Goal: Task Accomplishment & Management: Use online tool/utility

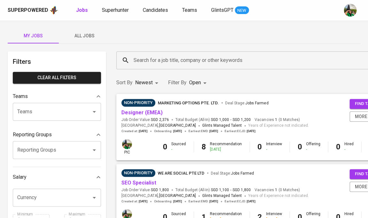
click at [94, 37] on span "All Jobs" at bounding box center [84, 36] width 43 height 8
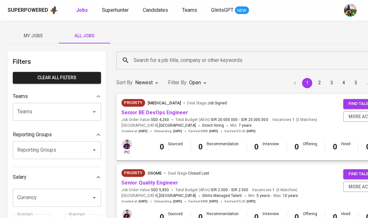
click at [36, 37] on span "My Jobs" at bounding box center [32, 36] width 43 height 8
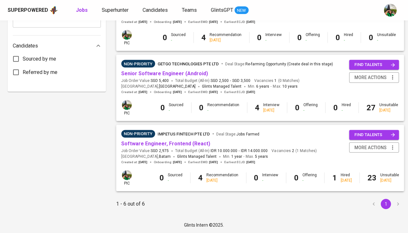
scroll to position [319, 0]
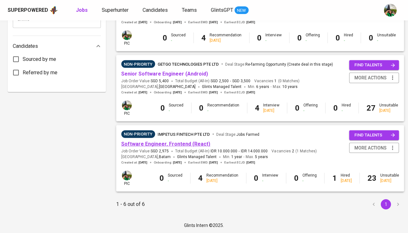
click at [171, 141] on link "Software Engineer, Frontend (React)" at bounding box center [165, 144] width 89 height 6
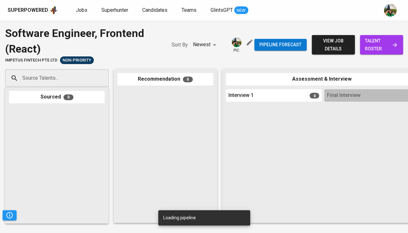
click at [367, 42] on span "talent roster" at bounding box center [381, 45] width 33 height 16
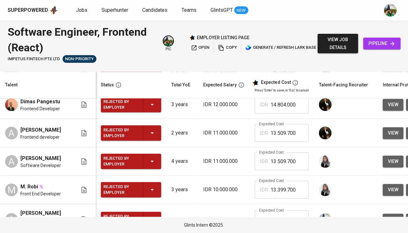
scroll to position [268, 0]
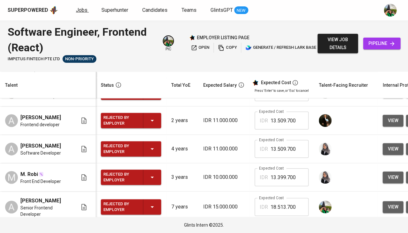
click at [77, 7] on span "Jobs" at bounding box center [81, 10] width 11 height 6
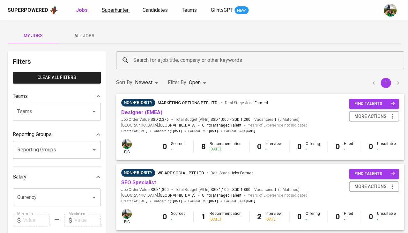
click at [116, 8] on span "Superhunter" at bounding box center [115, 10] width 27 height 6
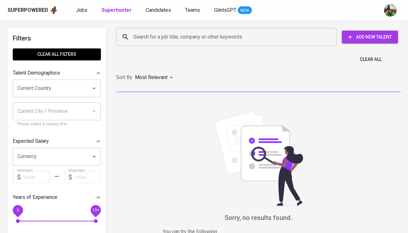
click at [68, 79] on div "Current Country" at bounding box center [57, 88] width 88 height 18
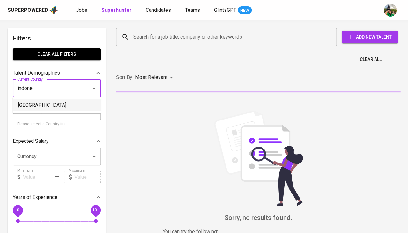
click at [42, 104] on li "[GEOGRAPHIC_DATA]" at bounding box center [57, 105] width 88 height 11
type input "[GEOGRAPHIC_DATA]"
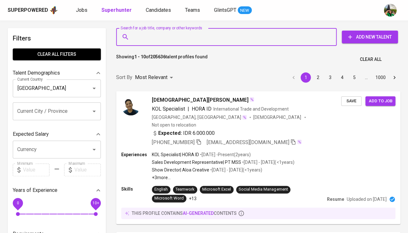
click at [165, 36] on input "Search for a job title, company or other keywords" at bounding box center [228, 37] width 193 height 12
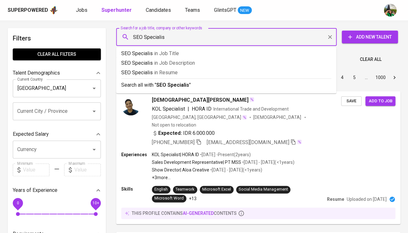
type input "SEO Specialist"
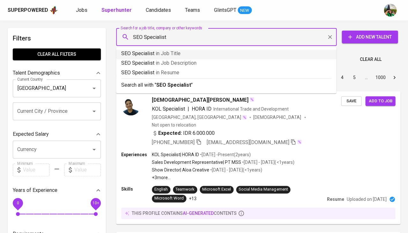
click at [176, 57] on p "SEO Specialist in Job Title" at bounding box center [226, 54] width 210 height 8
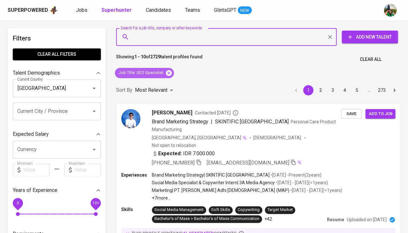
click at [168, 73] on icon at bounding box center [169, 73] width 6 height 6
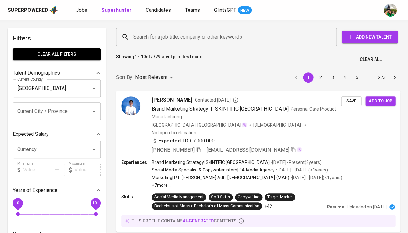
click at [147, 38] on input "Search for a job title, company or other keywords" at bounding box center [228, 37] width 193 height 12
paste input "wibawa_bratakusuma@yahoo.co.id"
type input "wibawa_bratakusuma@yahoo.co.id"
click at [147, 38] on input "wibawa_bratakusuma@yahoo.co.id" at bounding box center [228, 37] width 193 height 12
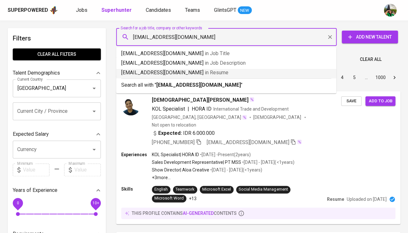
click at [177, 70] on p "wibawa_bratakusuma@yahoo.co.id in Resume" at bounding box center [226, 73] width 210 height 8
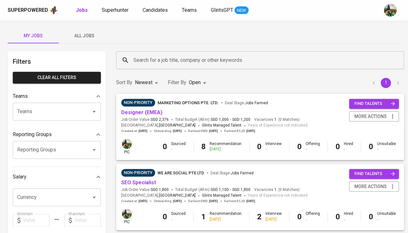
click at [144, 185] on span "SEO Specialist" at bounding box center [138, 182] width 35 height 7
click at [150, 180] on link "SEO Specialist" at bounding box center [138, 183] width 35 height 6
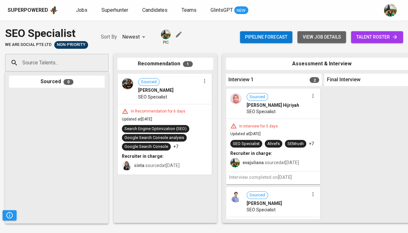
click at [318, 34] on span "view job details" at bounding box center [322, 37] width 38 height 8
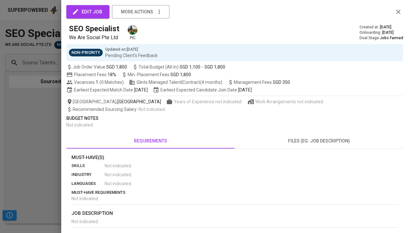
click at [37, 132] on div at bounding box center [204, 116] width 408 height 233
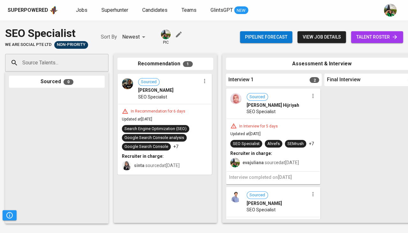
click at [378, 38] on span "talent roster" at bounding box center [377, 37] width 42 height 8
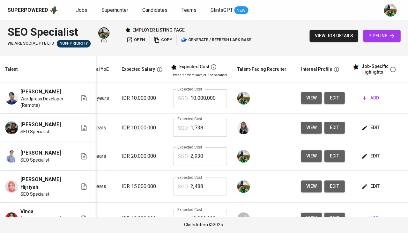
scroll to position [0, 94]
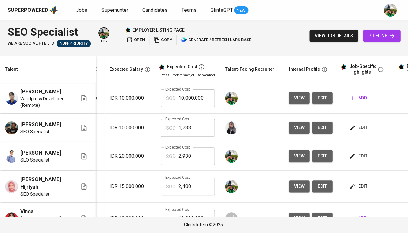
click at [302, 94] on button "view" at bounding box center [299, 98] width 21 height 12
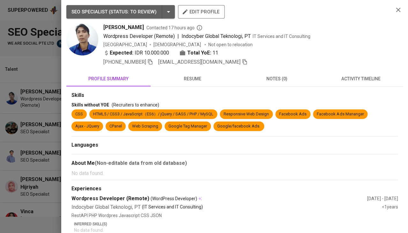
click at [187, 79] on span "resume" at bounding box center [193, 79] width 77 height 8
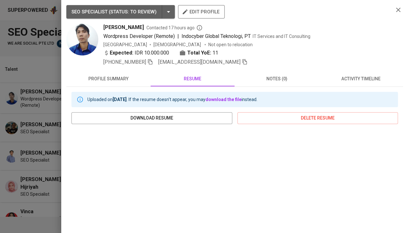
scroll to position [96, 0]
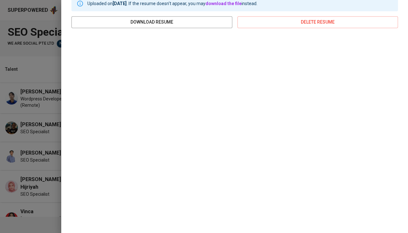
click at [38, 95] on div at bounding box center [204, 116] width 408 height 233
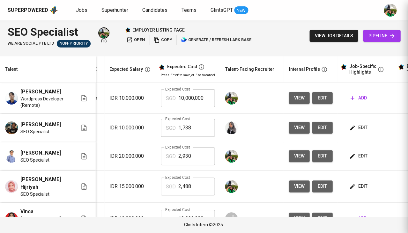
scroll to position [0, 0]
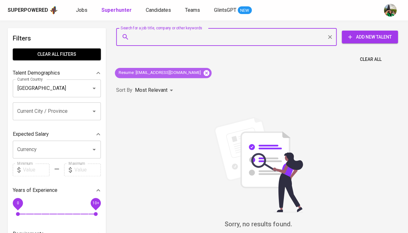
click at [208, 73] on icon at bounding box center [207, 73] width 6 height 6
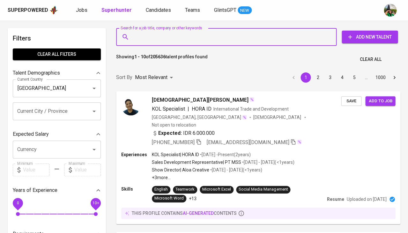
click at [160, 38] on input "Search for a job title, company or other keywords" at bounding box center [228, 37] width 193 height 12
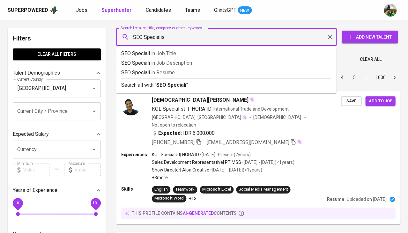
type input "SEO Specialist"
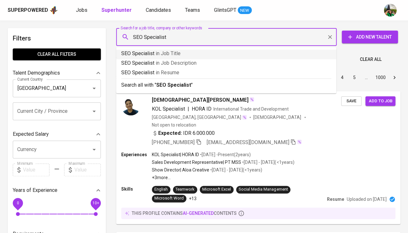
click at [159, 54] on span "in Job Title" at bounding box center [168, 53] width 25 height 6
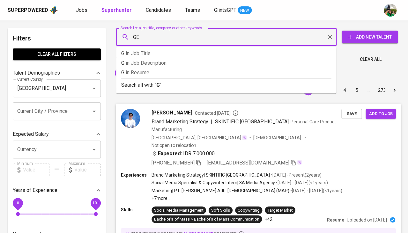
type input "GEO"
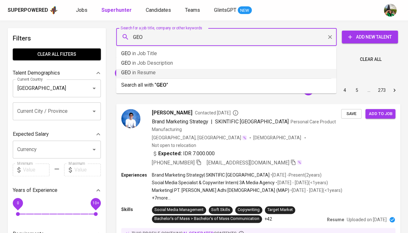
click at [164, 73] on p "GEO in Resume" at bounding box center [226, 73] width 210 height 8
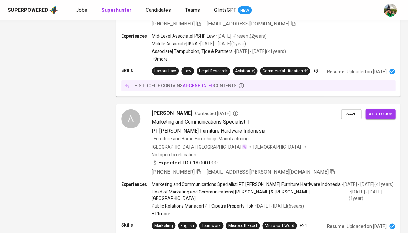
scroll to position [834, 0]
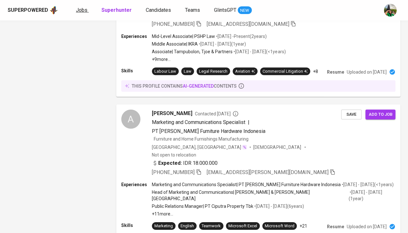
click at [76, 11] on span "Jobs" at bounding box center [81, 10] width 11 height 6
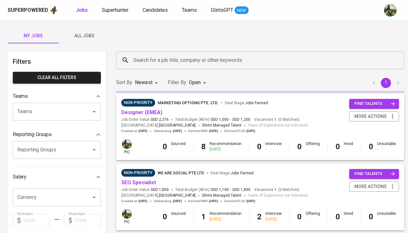
click at [96, 38] on span "All Jobs" at bounding box center [84, 36] width 43 height 8
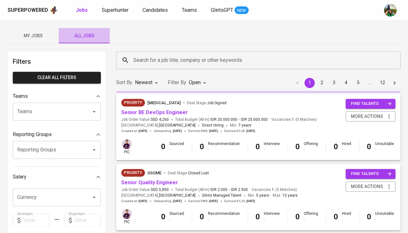
click at [91, 38] on span "All Jobs" at bounding box center [84, 36] width 43 height 8
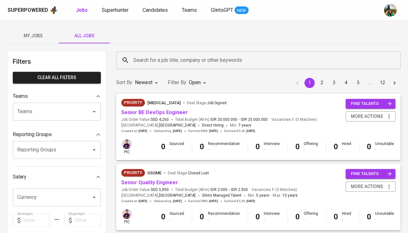
click at [157, 63] on input "Search for a job title, company or other keywords" at bounding box center [260, 60] width 256 height 12
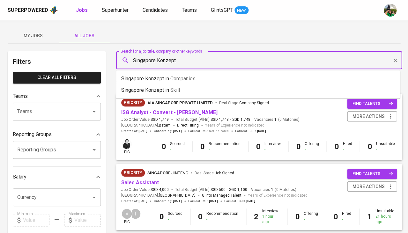
type input "Singapore Konzept"
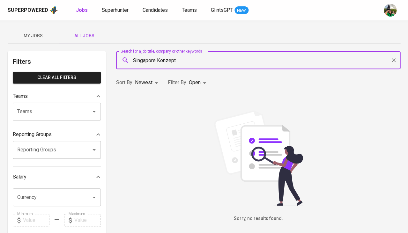
click at [47, 33] on span "My Jobs" at bounding box center [32, 36] width 43 height 8
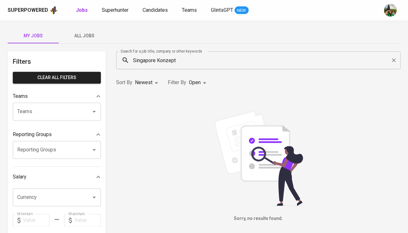
click at [89, 34] on span "All Jobs" at bounding box center [84, 36] width 43 height 8
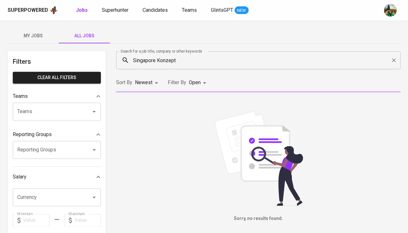
click at [89, 34] on span "All Jobs" at bounding box center [84, 36] width 43 height 8
click at [396, 61] on icon "Clear" at bounding box center [394, 60] width 6 height 6
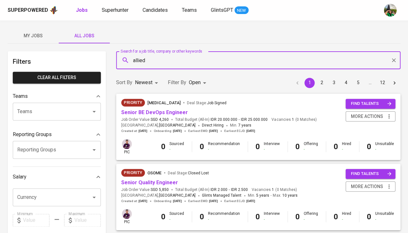
type input "allied"
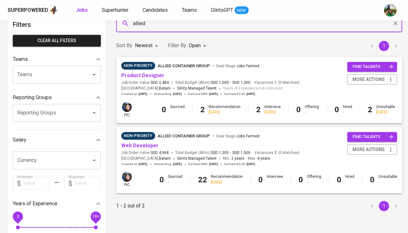
scroll to position [50, 0]
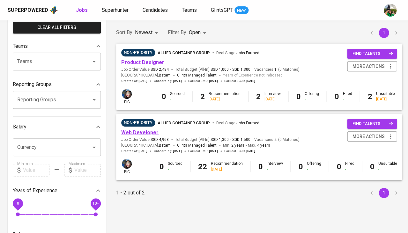
click at [141, 132] on link "Web Developer" at bounding box center [139, 133] width 37 height 6
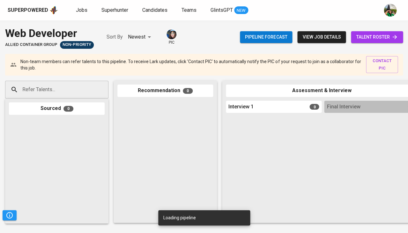
click at [322, 38] on span "view job details" at bounding box center [322, 37] width 38 height 8
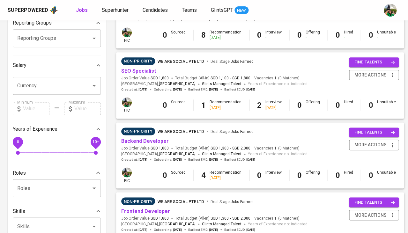
scroll to position [113, 0]
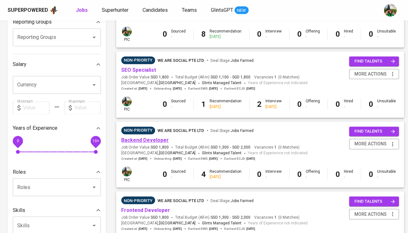
click at [150, 139] on link "Backend Developer" at bounding box center [145, 140] width 48 height 6
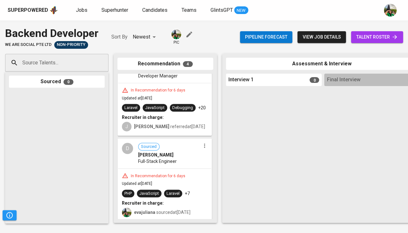
scroll to position [197, 0]
click at [176, 170] on div "In Recommendation for 6 days Updated at Aug 13, 2025 PHP JavaScript Laravel +7 …" at bounding box center [164, 195] width 93 height 52
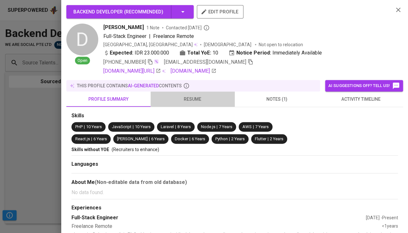
click at [189, 99] on span "resume" at bounding box center [193, 99] width 77 height 8
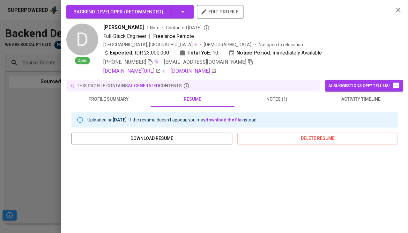
scroll to position [117, 0]
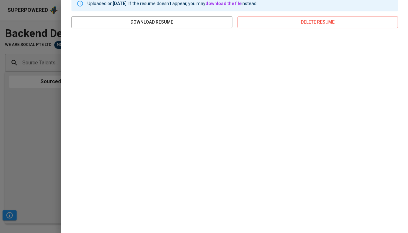
click at [38, 163] on div at bounding box center [204, 116] width 408 height 233
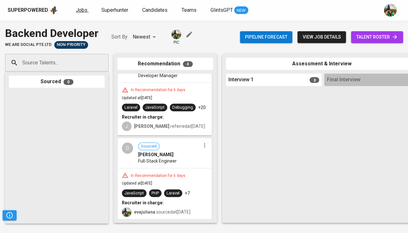
scroll to position [197, 0]
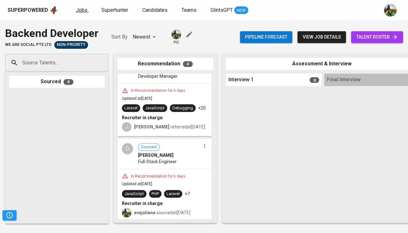
click at [82, 13] on link "Jobs" at bounding box center [82, 10] width 13 height 8
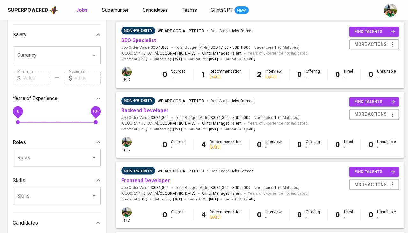
scroll to position [143, 0]
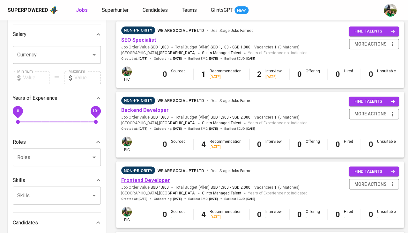
click at [144, 179] on link "Frontend Developer" at bounding box center [145, 180] width 49 height 6
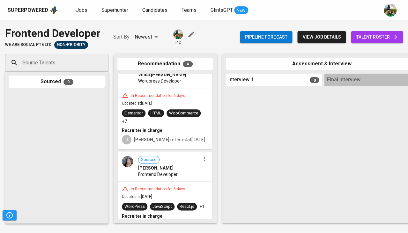
scroll to position [198, 0]
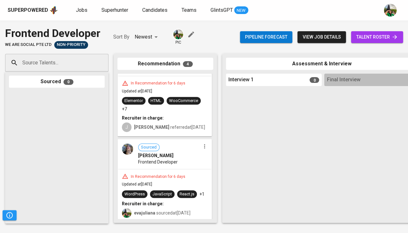
click at [171, 166] on div "Sourced Irine Natalia Frontend Developer" at bounding box center [164, 154] width 93 height 29
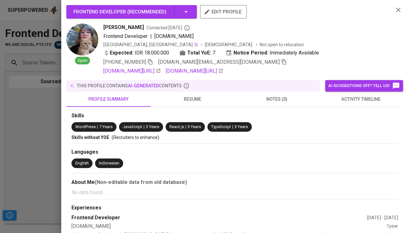
click at [366, 102] on button "activity timeline" at bounding box center [361, 99] width 84 height 15
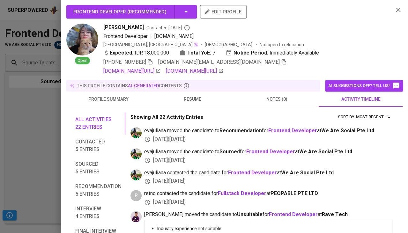
click at [29, 142] on div at bounding box center [204, 116] width 408 height 233
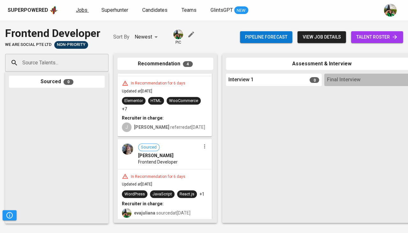
click at [77, 9] on span "Jobs" at bounding box center [81, 10] width 11 height 6
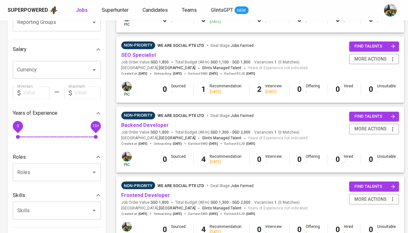
scroll to position [123, 0]
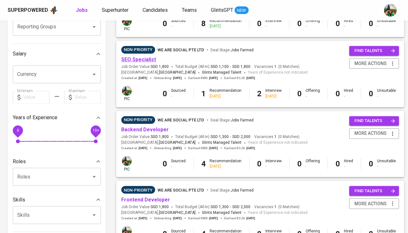
click at [142, 57] on link "SEO Specialist" at bounding box center [138, 60] width 35 height 6
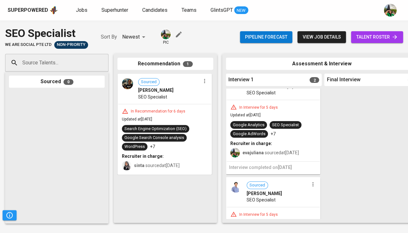
scroll to position [19, 0]
click at [279, 158] on div "In Interview for 5 days Updated at Aug 14, 2025 Google Analytics SEO Specialist…" at bounding box center [273, 130] width 93 height 61
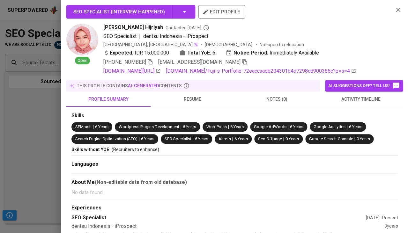
click at [192, 107] on button "resume" at bounding box center [193, 99] width 84 height 15
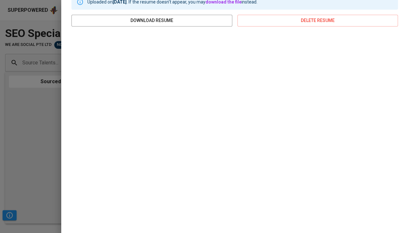
scroll to position [125, 0]
click at [55, 155] on div at bounding box center [204, 116] width 408 height 233
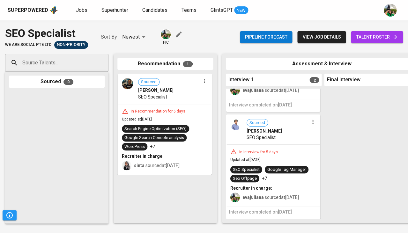
click at [282, 147] on div "In Interview for 5 days Updated at Aug 14, 2025 SEO Specialist Google Tag Manag…" at bounding box center [273, 175] width 93 height 61
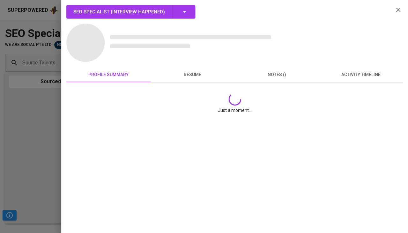
scroll to position [77, 0]
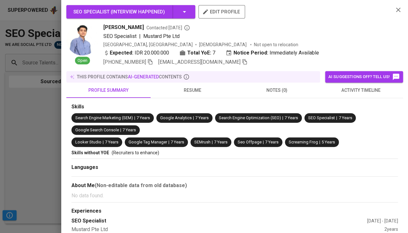
click at [193, 90] on span "resume" at bounding box center [193, 91] width 77 height 8
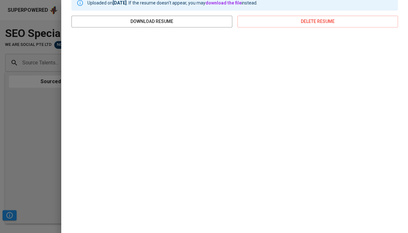
scroll to position [108, 0]
click at [31, 152] on div at bounding box center [204, 116] width 408 height 233
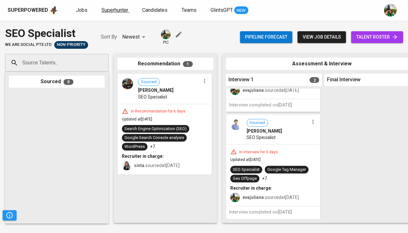
click at [113, 12] on span "Superhunter" at bounding box center [115, 10] width 27 height 6
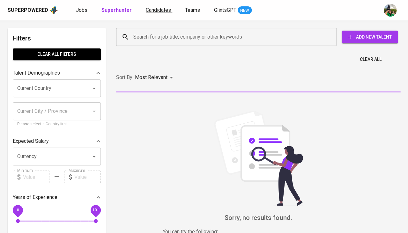
click at [148, 11] on span "Candidates" at bounding box center [158, 10] width 25 height 6
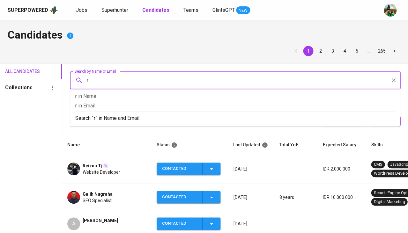
click at [110, 80] on input "r" at bounding box center [237, 80] width 303 height 12
type input "rakha"
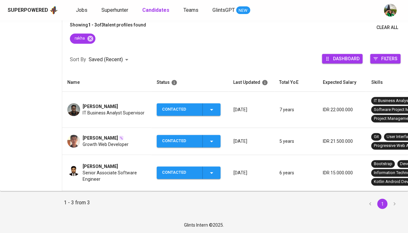
scroll to position [80, 0]
click at [93, 35] on icon at bounding box center [90, 38] width 7 height 7
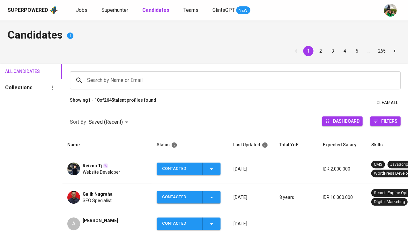
click at [94, 83] on input "Search by Name or Email" at bounding box center [237, 80] width 303 height 12
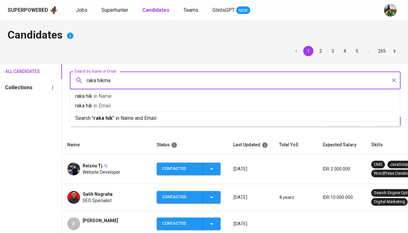
type input "raka hikmah"
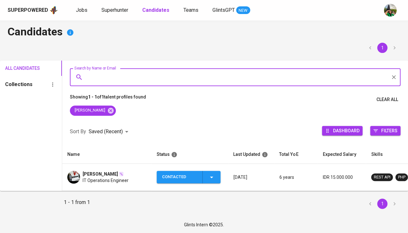
scroll to position [7, 0]
click at [97, 178] on span "IT Operations Engineer" at bounding box center [106, 181] width 46 height 6
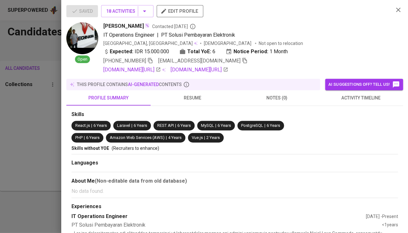
click at [196, 94] on span "resume" at bounding box center [193, 98] width 77 height 8
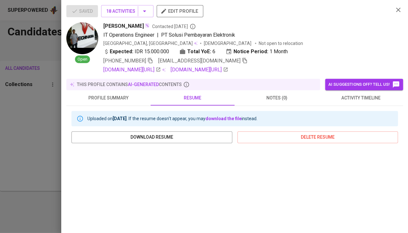
scroll to position [0, 0]
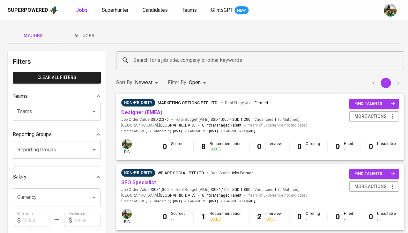
click at [119, 4] on div "Superpowered Jobs Superhunter Candidates Teams GlintsGPT NEW" at bounding box center [204, 10] width 408 height 20
click at [114, 11] on span "Superhunter" at bounding box center [115, 10] width 27 height 6
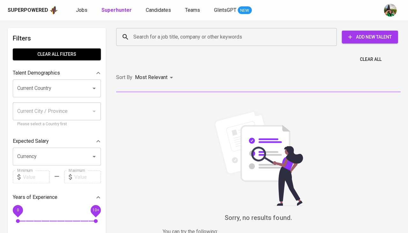
click at [168, 42] on input "Search for a job title, company or other keywords" at bounding box center [228, 37] width 193 height 12
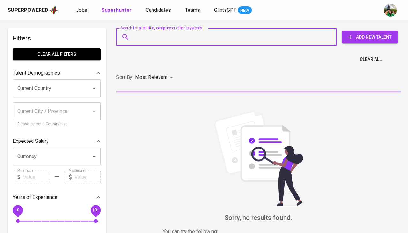
paste input "[EMAIL_ADDRESS][DOMAIN_NAME]"
type input "[EMAIL_ADDRESS][DOMAIN_NAME]"
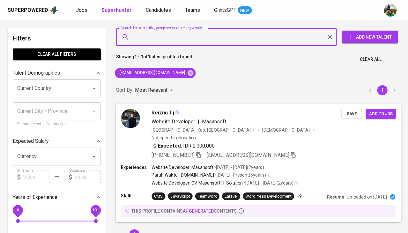
click at [352, 116] on span "Save" at bounding box center [352, 113] width 14 height 7
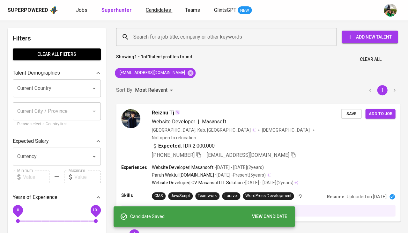
click at [154, 11] on span "Candidates" at bounding box center [158, 10] width 25 height 6
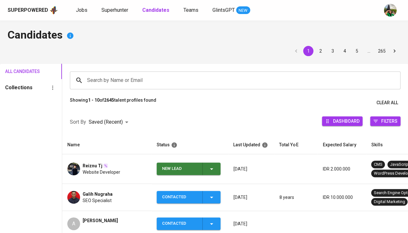
click at [220, 167] on button "New Lead" at bounding box center [189, 169] width 64 height 12
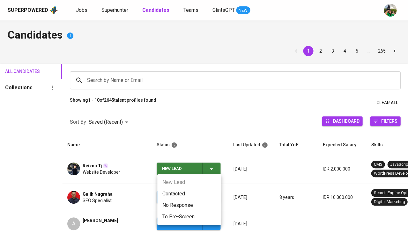
click at [195, 193] on li "Contacted" at bounding box center [189, 193] width 64 height 11
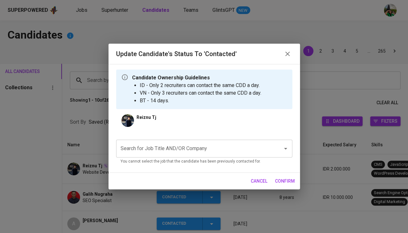
click at [165, 143] on input "Search for Job Title AND/OR Company" at bounding box center [195, 149] width 153 height 12
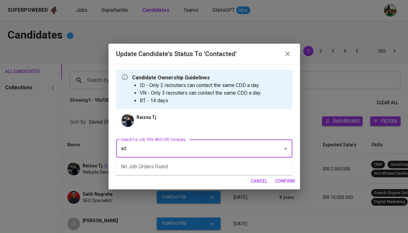
type input "a"
type input "as"
type input "a"
type input "fulstack"
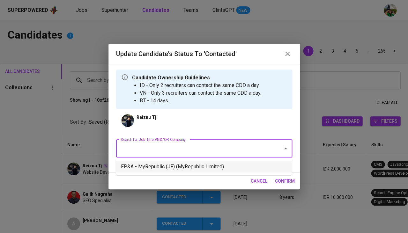
click at [157, 164] on li "FP&A - MyRepublic (JF) (MyRepublic Limited)" at bounding box center [204, 166] width 176 height 11
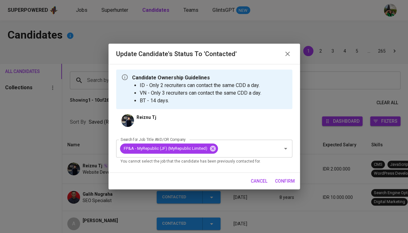
click at [286, 180] on span "confirm" at bounding box center [285, 182] width 20 height 8
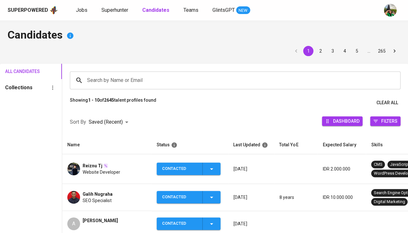
click at [90, 169] on span "Website Developer" at bounding box center [102, 172] width 38 height 6
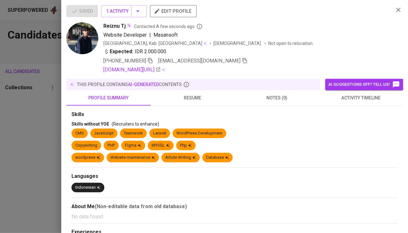
click at [151, 60] on icon "button" at bounding box center [151, 61] width 6 height 6
click at [187, 99] on span "resume" at bounding box center [193, 98] width 77 height 8
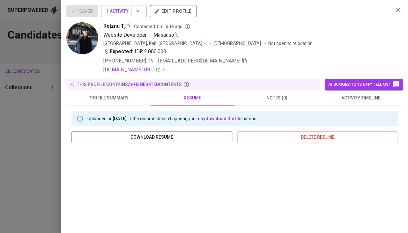
scroll to position [110, 0]
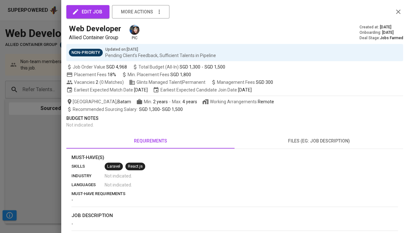
click at [36, 148] on div at bounding box center [204, 116] width 408 height 233
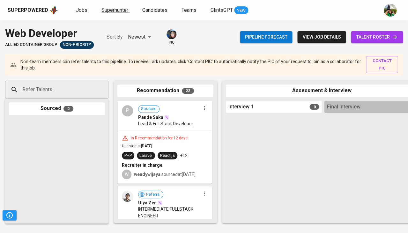
click at [108, 11] on span "Superhunter" at bounding box center [115, 10] width 27 height 6
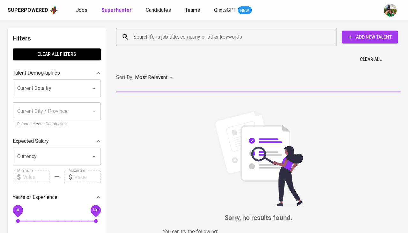
click at [167, 30] on div "Search for a job title, company or other keywords" at bounding box center [226, 37] width 221 height 18
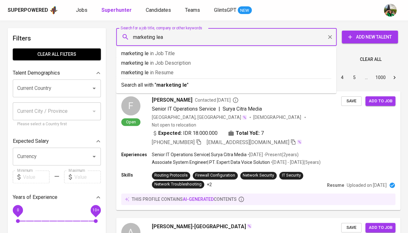
type input "marketing lead"
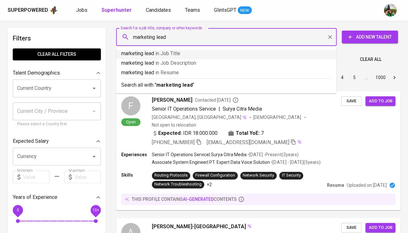
click at [162, 50] on span "in Job Title" at bounding box center [167, 53] width 25 height 6
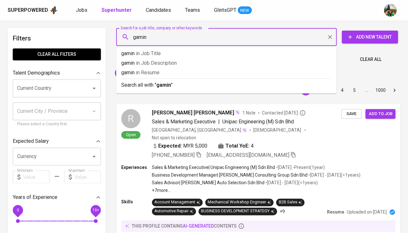
type input "gaming"
click at [182, 71] on p "gaming in [GEOGRAPHIC_DATA]" at bounding box center [226, 73] width 210 height 8
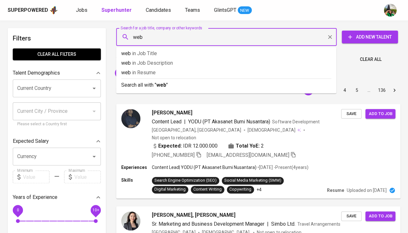
type input "web3"
click at [167, 69] on p "web3 in [GEOGRAPHIC_DATA]" at bounding box center [226, 73] width 210 height 8
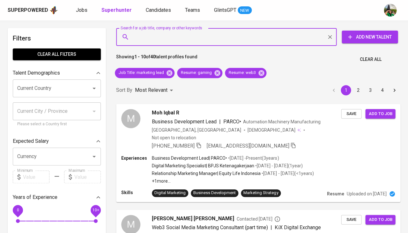
click at [53, 84] on input "Current Country" at bounding box center [48, 88] width 64 height 12
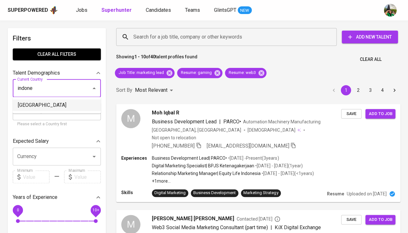
click at [34, 106] on li "[GEOGRAPHIC_DATA]" at bounding box center [57, 105] width 88 height 11
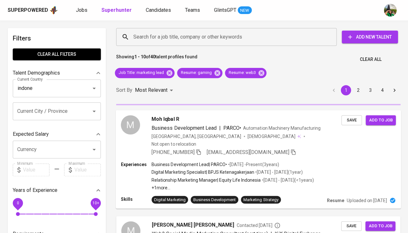
type input "[GEOGRAPHIC_DATA]"
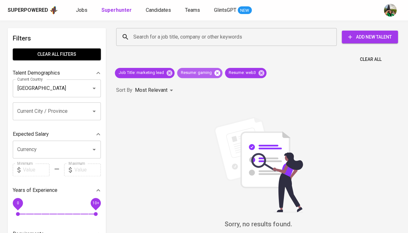
click at [217, 74] on icon at bounding box center [218, 73] width 6 height 6
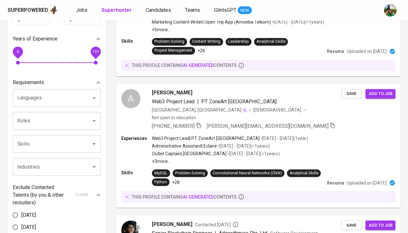
scroll to position [151, 0]
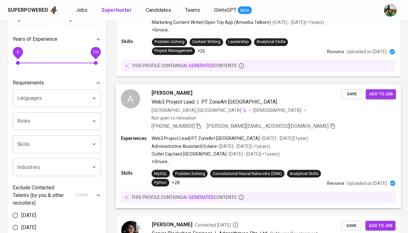
click at [170, 89] on span "[PERSON_NAME]" at bounding box center [172, 93] width 41 height 8
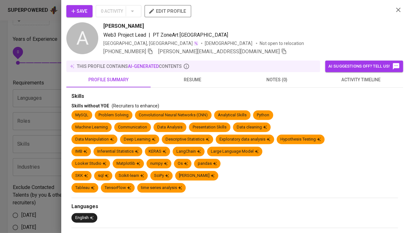
click at [193, 83] on span "resume" at bounding box center [193, 80] width 77 height 8
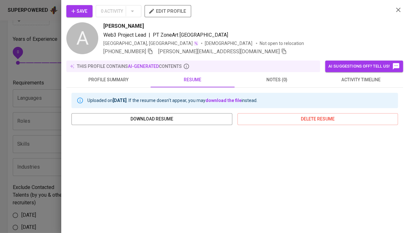
scroll to position [99, 0]
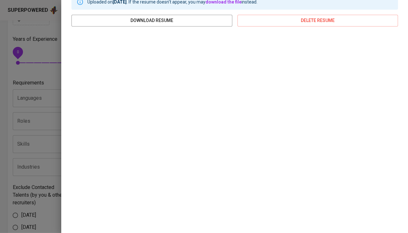
click at [37, 155] on div at bounding box center [204, 116] width 408 height 233
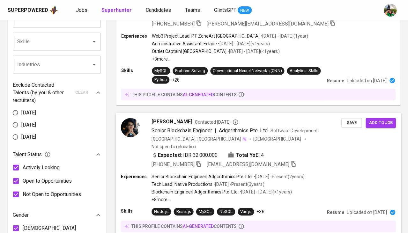
scroll to position [254, 0]
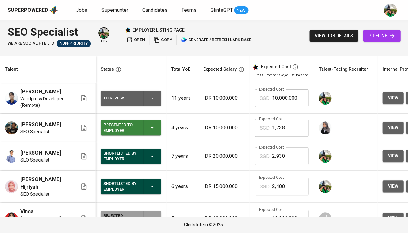
scroll to position [0, 94]
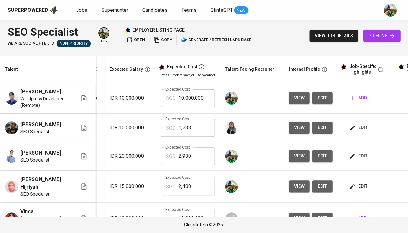
click at [162, 11] on span "Candidates" at bounding box center [154, 10] width 25 height 6
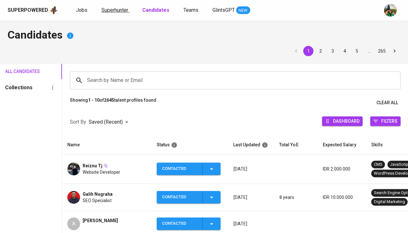
click at [120, 10] on span "Superhunter" at bounding box center [115, 10] width 27 height 6
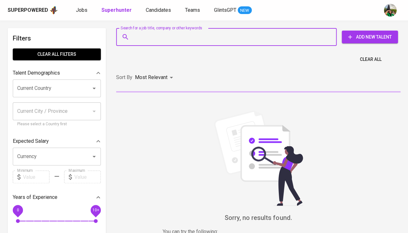
click at [154, 37] on input "Search for a job title, company or other keywords" at bounding box center [228, 37] width 193 height 12
paste input "navirifidinna@gmail.com |"
type input "navirifidinna@gmail.com |"
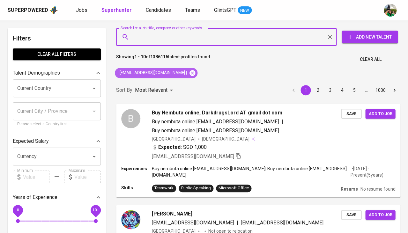
click at [190, 71] on icon at bounding box center [193, 73] width 6 height 6
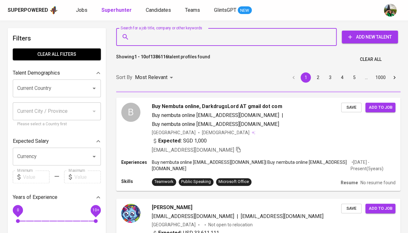
click at [167, 37] on input "Search for a job title, company or other keywords" at bounding box center [228, 37] width 193 height 12
paste input "navirifidinna@gmail.com |"
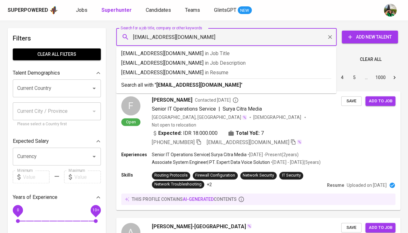
type input "[EMAIL_ADDRESS][DOMAIN_NAME]"
click at [186, 89] on li "Search all with " navirifidinna@gmail.com "" at bounding box center [226, 85] width 220 height 12
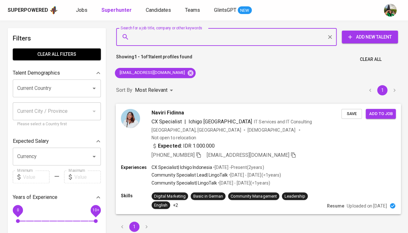
click at [348, 111] on span "Save" at bounding box center [352, 113] width 14 height 7
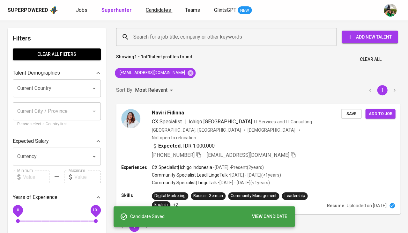
click at [153, 8] on span "Candidates" at bounding box center [158, 10] width 25 height 6
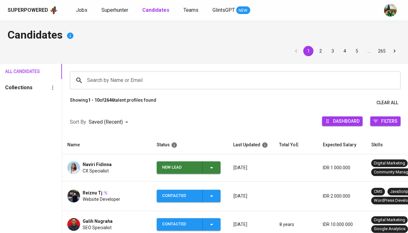
click at [215, 166] on icon "button" at bounding box center [212, 168] width 8 height 8
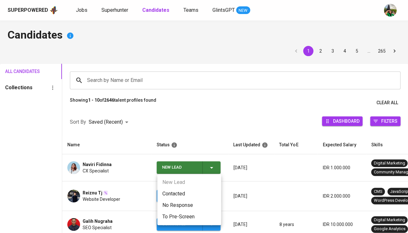
click at [189, 190] on li "Contacted" at bounding box center [189, 193] width 64 height 11
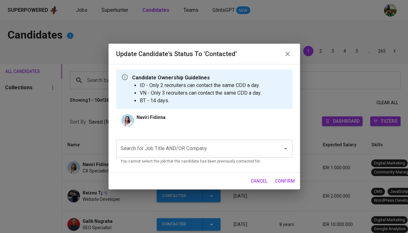
click at [178, 140] on div "Search for Job Title AND/OR Company" at bounding box center [204, 149] width 176 height 18
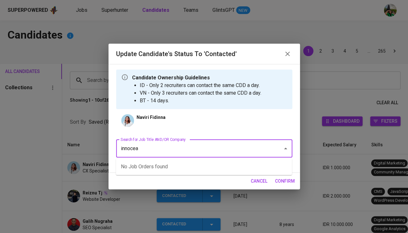
type input "innocean"
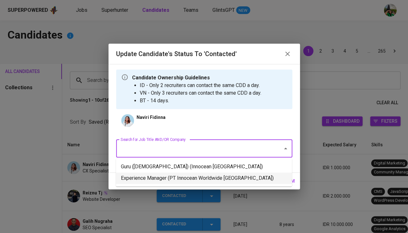
click at [152, 176] on li "Experience Manager (PT Innocean Worldwide Indonesia)" at bounding box center [204, 178] width 176 height 11
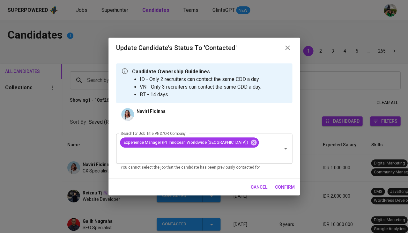
click at [278, 184] on span "confirm" at bounding box center [285, 188] width 20 height 8
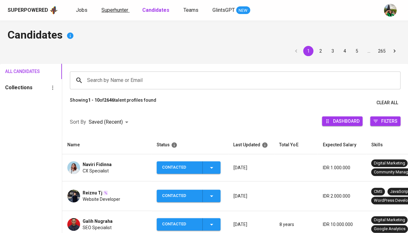
click at [117, 11] on span "Superhunter" at bounding box center [115, 10] width 27 height 6
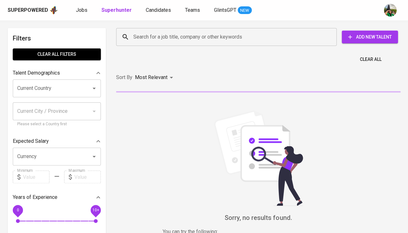
click at [167, 33] on input "Search for a job title, company or other keywords" at bounding box center [228, 37] width 193 height 12
paste input "navirifidinna@gmail.com |"
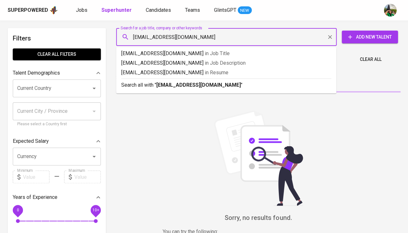
type input "[EMAIL_ADDRESS][DOMAIN_NAME]"
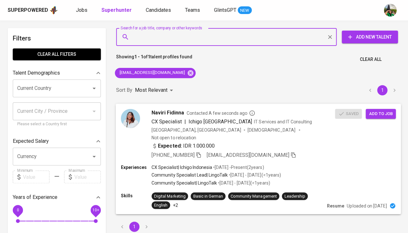
click at [381, 113] on span "Add to job" at bounding box center [381, 113] width 24 height 7
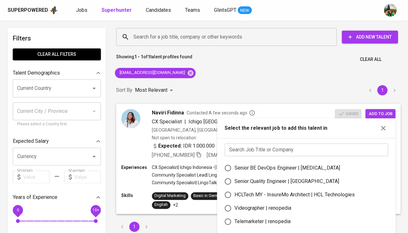
click at [254, 148] on input "text" at bounding box center [306, 150] width 163 height 13
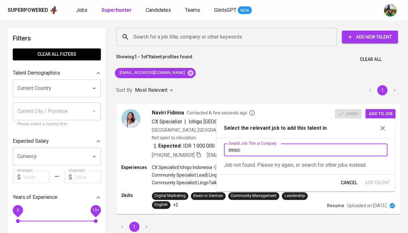
type input "innocent"
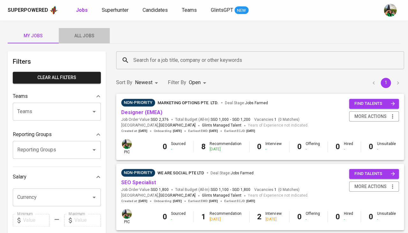
click at [95, 37] on span "All Jobs" at bounding box center [84, 36] width 43 height 8
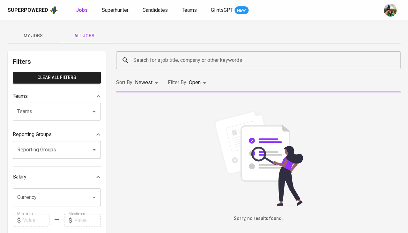
click at [165, 62] on input "Search for a job title, company or other keywords" at bounding box center [260, 60] width 256 height 12
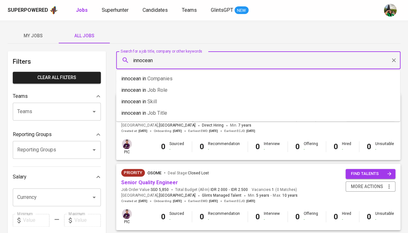
type input "innocean"
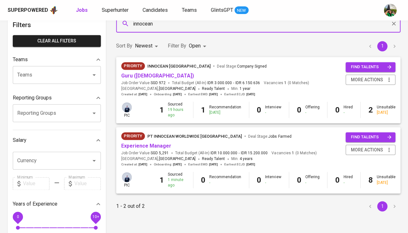
scroll to position [50, 0]
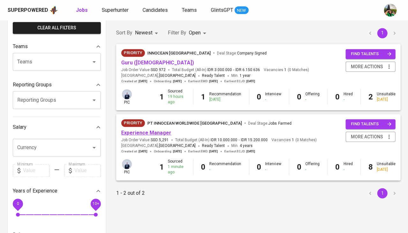
click at [136, 131] on link "Experience Manager" at bounding box center [146, 133] width 50 height 6
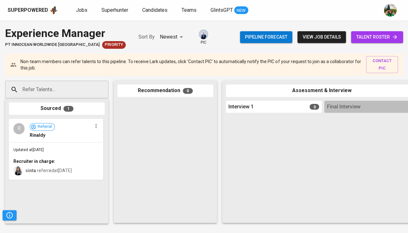
click at [64, 93] on input "Refer Talents..." at bounding box center [54, 90] width 67 height 12
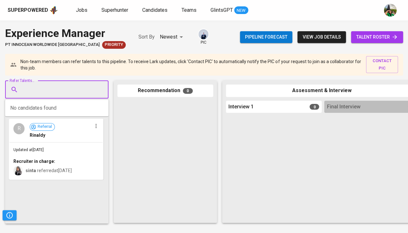
paste input "[EMAIL_ADDRESS][DOMAIN_NAME]"
type input "[EMAIL_ADDRESS][DOMAIN_NAME]"
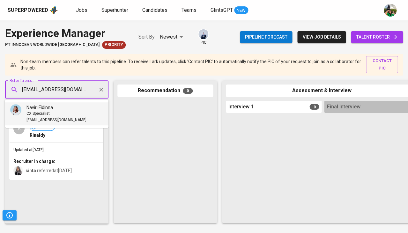
click at [59, 110] on div "Naviri Fidinna" at bounding box center [56, 107] width 60 height 6
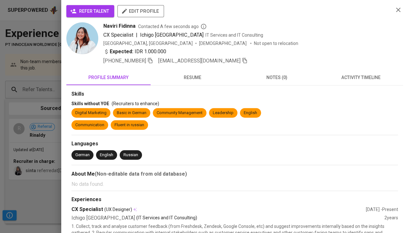
click at [89, 10] on span "refer talent" at bounding box center [91, 11] width 38 height 8
